Goal: Navigation & Orientation: Find specific page/section

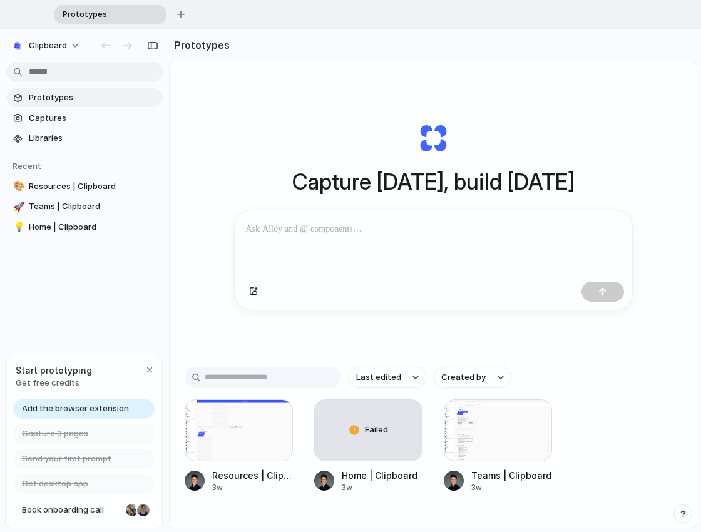
click at [418, 229] on p at bounding box center [433, 229] width 375 height 15
click at [101, 408] on span "Add the browser extension" at bounding box center [75, 409] width 107 height 13
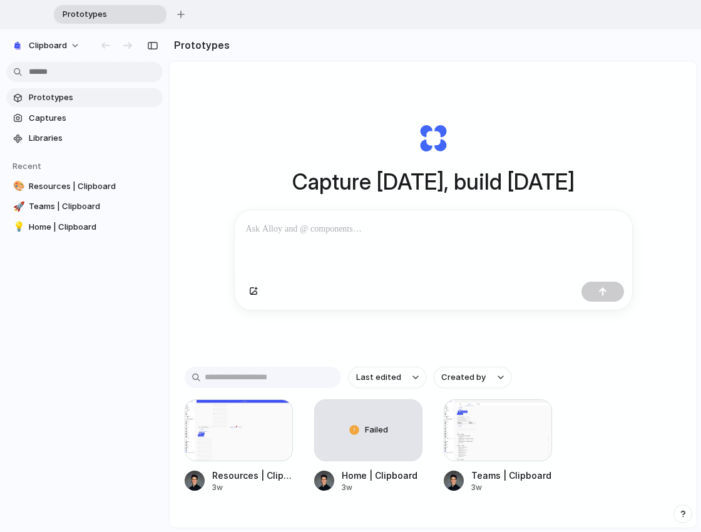
click at [112, 366] on div "Prototypes Captures Libraries Recent 🎨 Resources | Clipboard 🚀 Teams | Clipboar…" at bounding box center [84, 214] width 169 height 371
click at [130, 251] on div "Prototypes Captures Libraries Recent 🎨 Resources | Clipboard 🚀 Teams | Clipboar…" at bounding box center [84, 214] width 169 height 371
click at [184, 17] on div "button" at bounding box center [181, 15] width 8 height 8
click at [272, 16] on div "button" at bounding box center [271, 14] width 9 height 9
click at [686, 517] on div "button" at bounding box center [683, 514] width 9 height 9
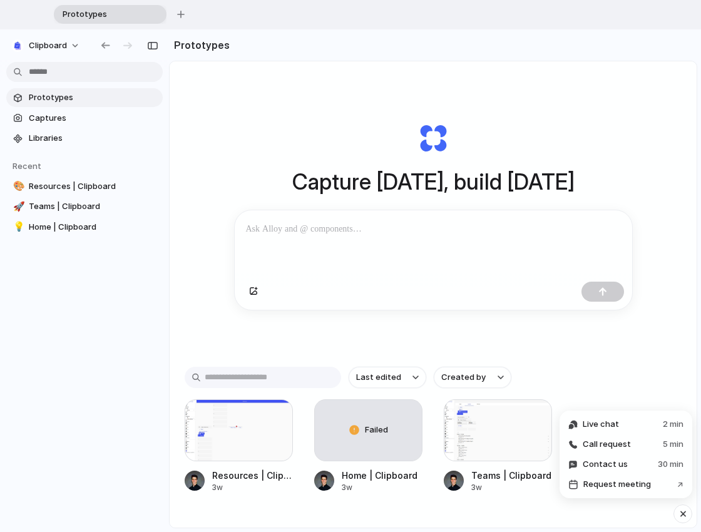
click at [686, 517] on div "button" at bounding box center [683, 513] width 11 height 15
